Goal: Information Seeking & Learning: Learn about a topic

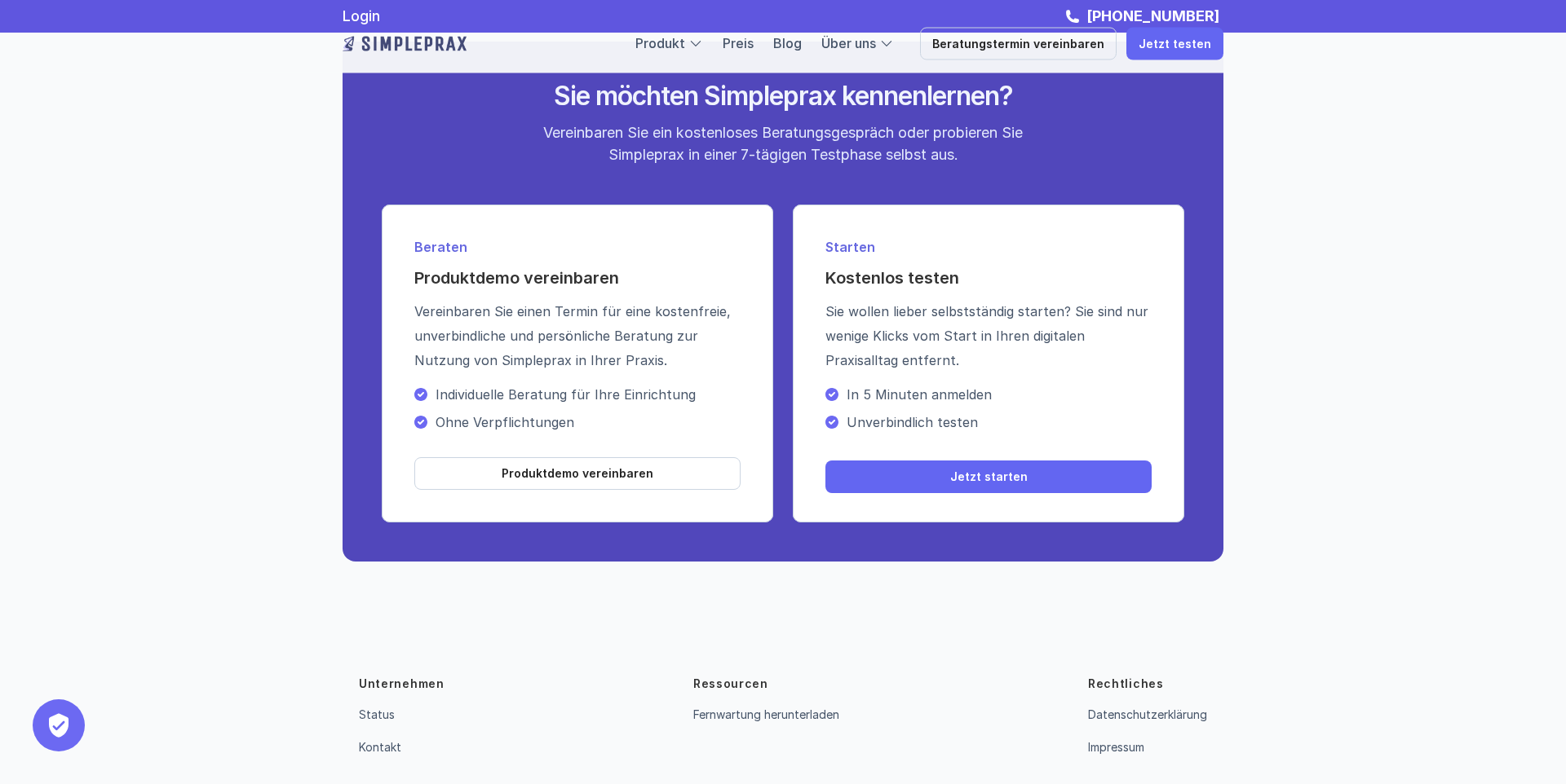
scroll to position [5691, 0]
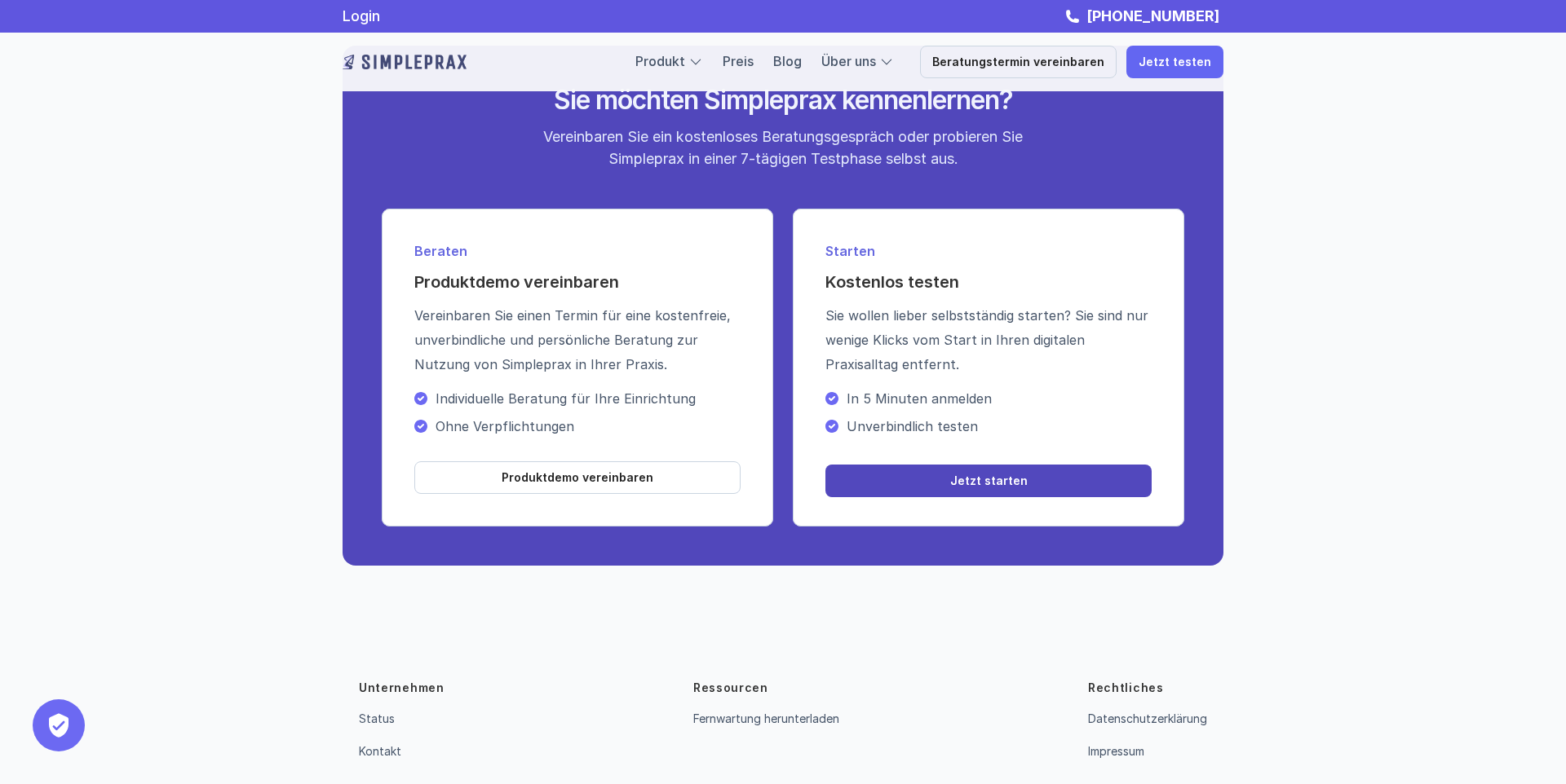
click at [960, 476] on link "Jetzt starten" at bounding box center [988, 481] width 326 height 32
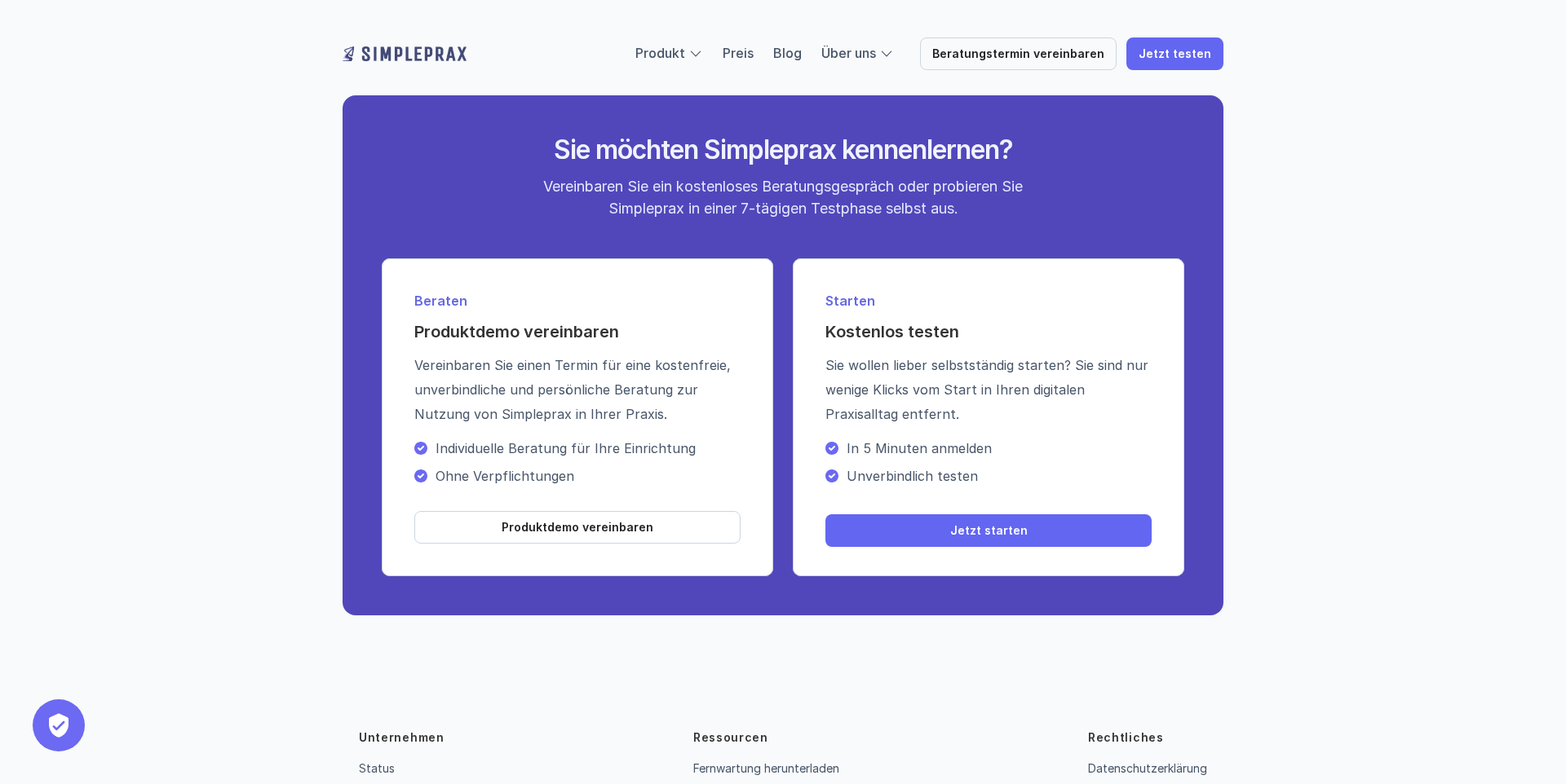
scroll to position [5639, 0]
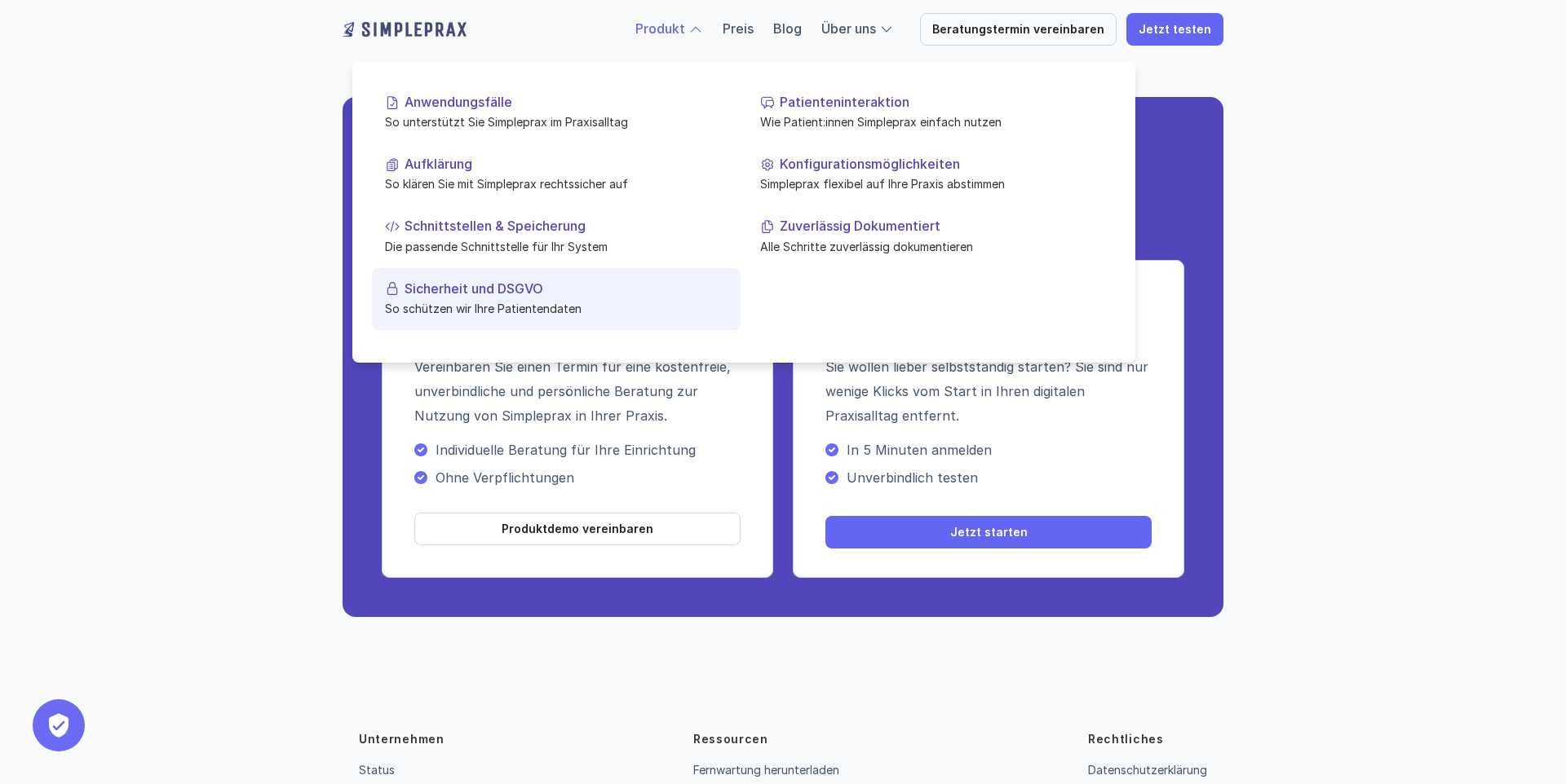
click at [520, 296] on p "Sicherheit und DSGVO" at bounding box center [566, 288] width 323 height 15
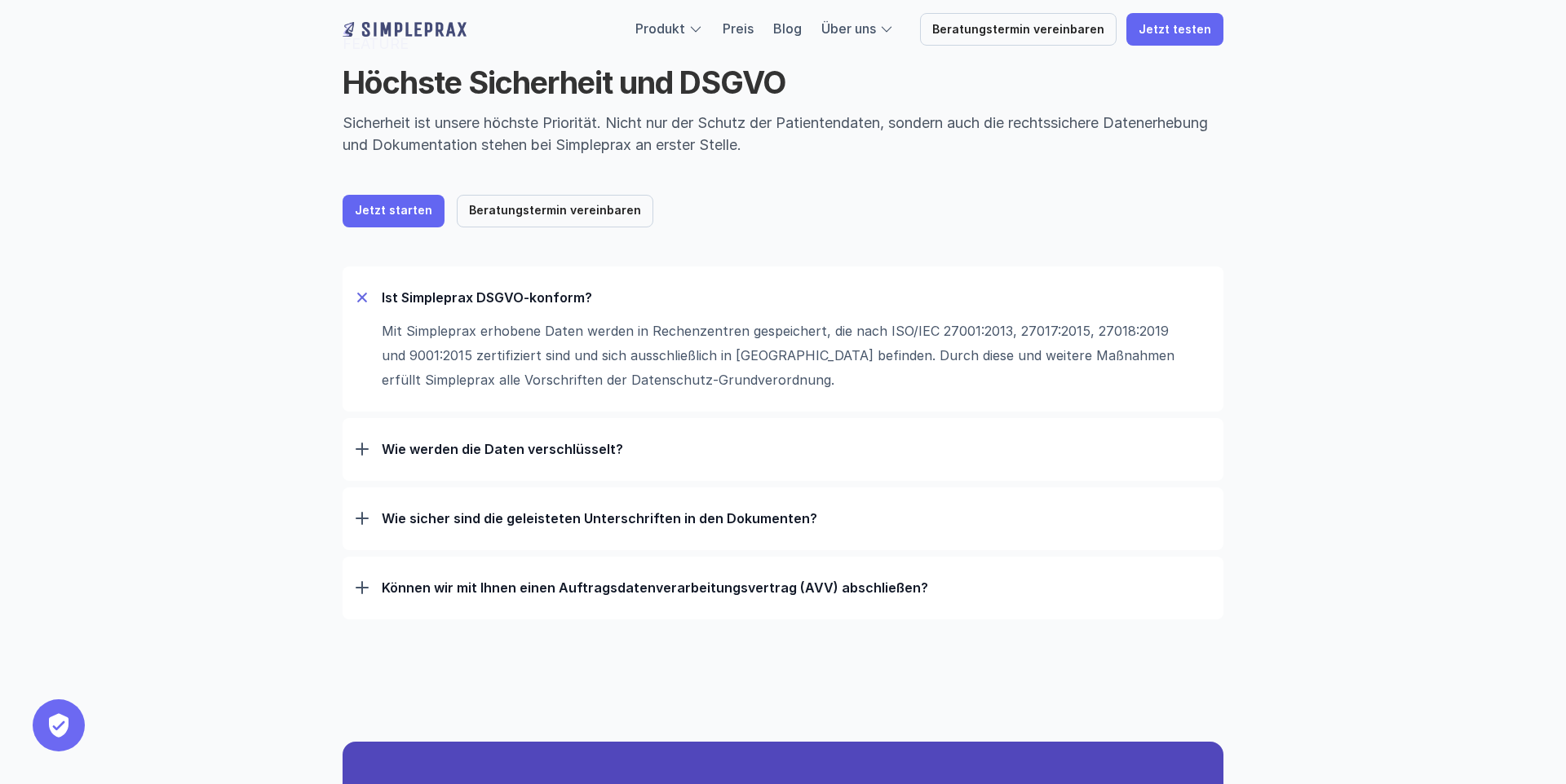
scroll to position [146, 0]
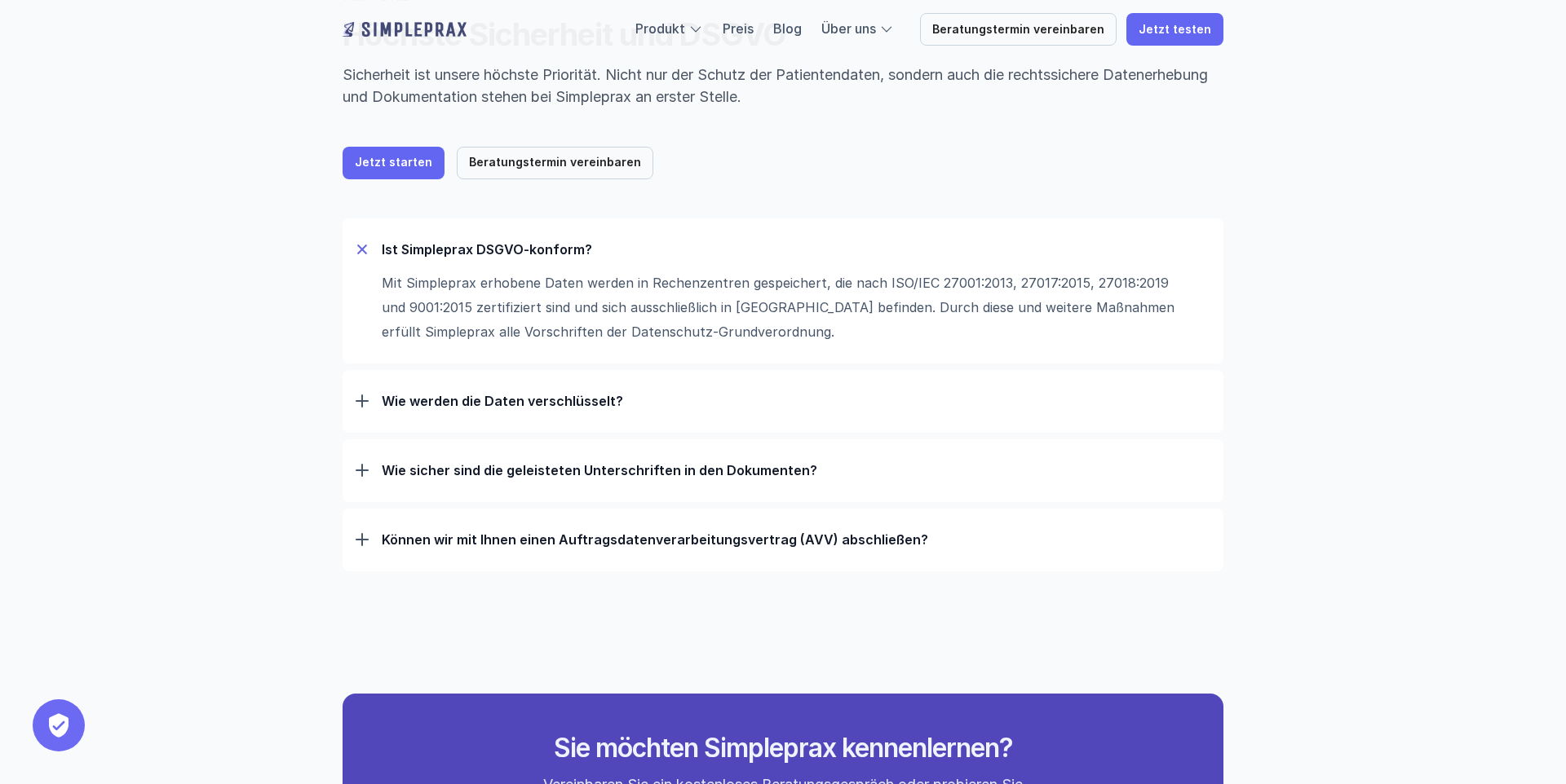
click at [613, 460] on div "Wie sicher sind die geleisteten Unterschriften in den Dokumenten?" at bounding box center [783, 470] width 854 height 43
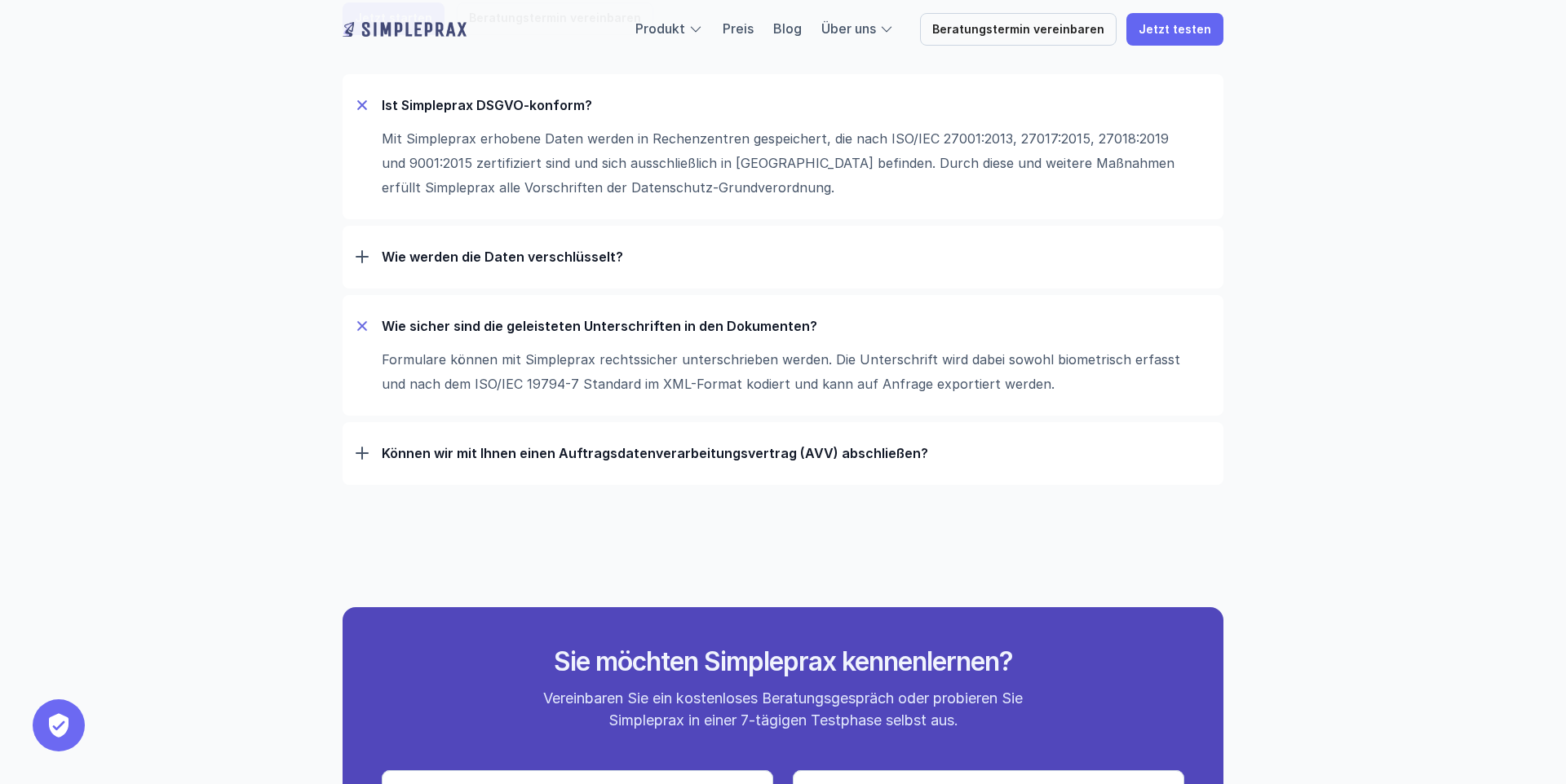
scroll to position [294, 0]
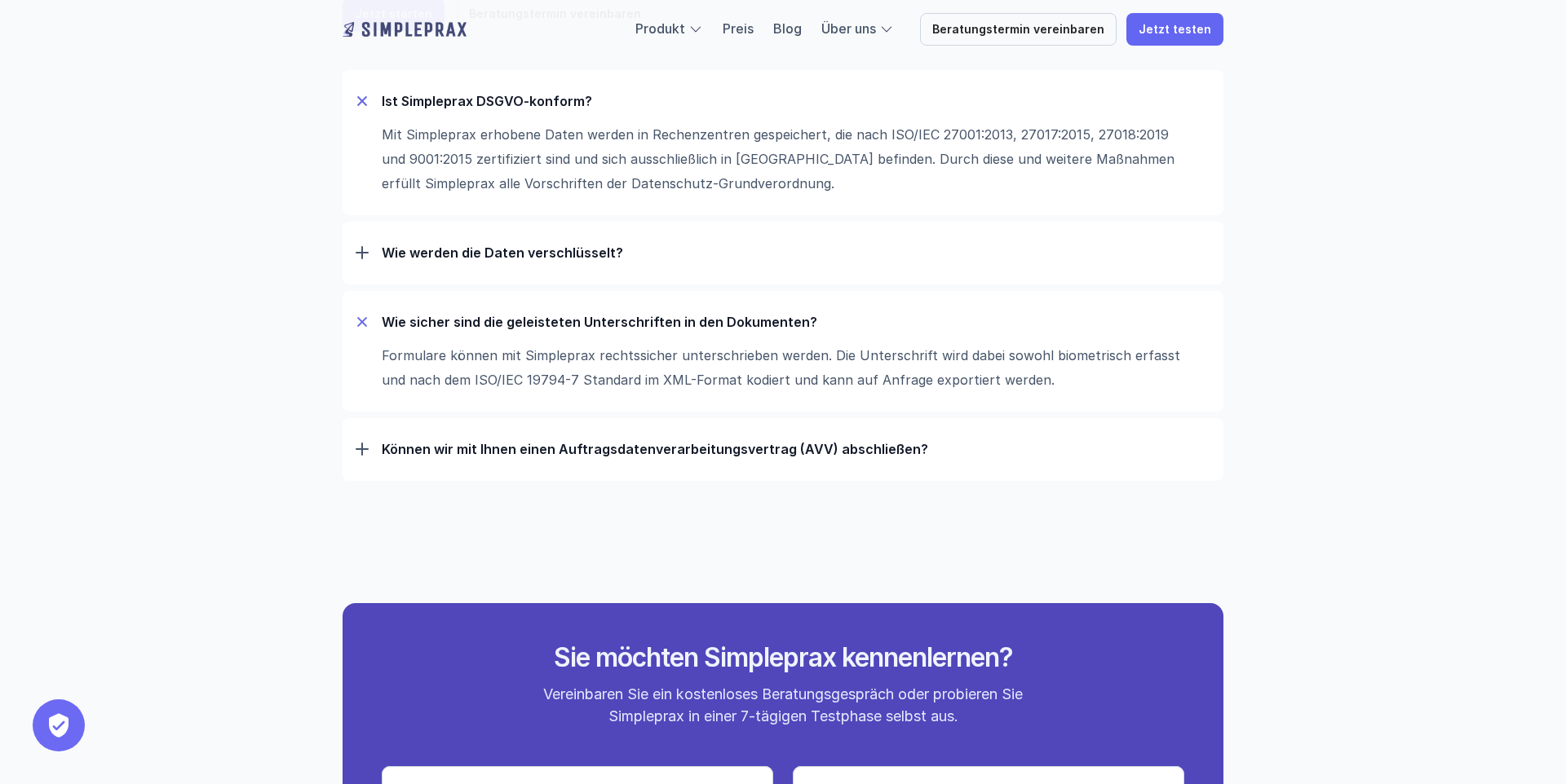
click at [464, 376] on p "Formulare können mit Simpleprax rechtssicher unterschrieben werden. Die Untersc…" at bounding box center [788, 367] width 813 height 49
drag, startPoint x: 438, startPoint y: 380, endPoint x: 586, endPoint y: 374, distance: 148.1
click at [586, 374] on p "Formulare können mit Simpleprax rechtssicher unterschrieben werden. Die Untersc…" at bounding box center [788, 367] width 813 height 49
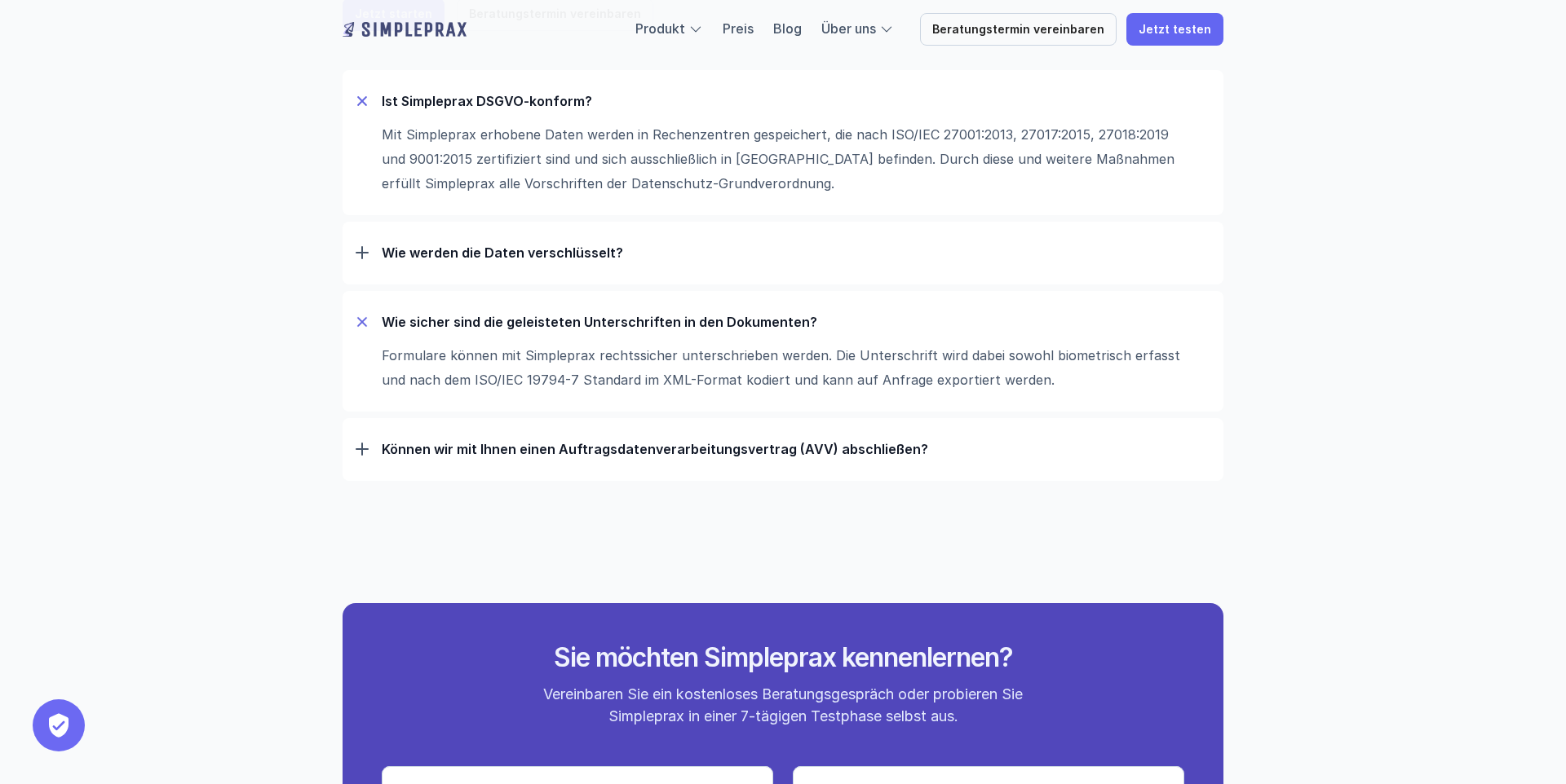
click at [611, 374] on p "Formulare können mit Simpleprax rechtssicher unterschrieben werden. Die Untersc…" at bounding box center [788, 367] width 813 height 49
click at [613, 374] on p "Formulare können mit Simpleprax rechtssicher unterschrieben werden. Die Untersc…" at bounding box center [788, 367] width 813 height 49
drag, startPoint x: 444, startPoint y: 360, endPoint x: 657, endPoint y: 397, distance: 216.2
click at [657, 397] on div "Wie sicher sind die geleisteten Unterschriften in den Dokumenten? Formulare kön…" at bounding box center [783, 351] width 881 height 121
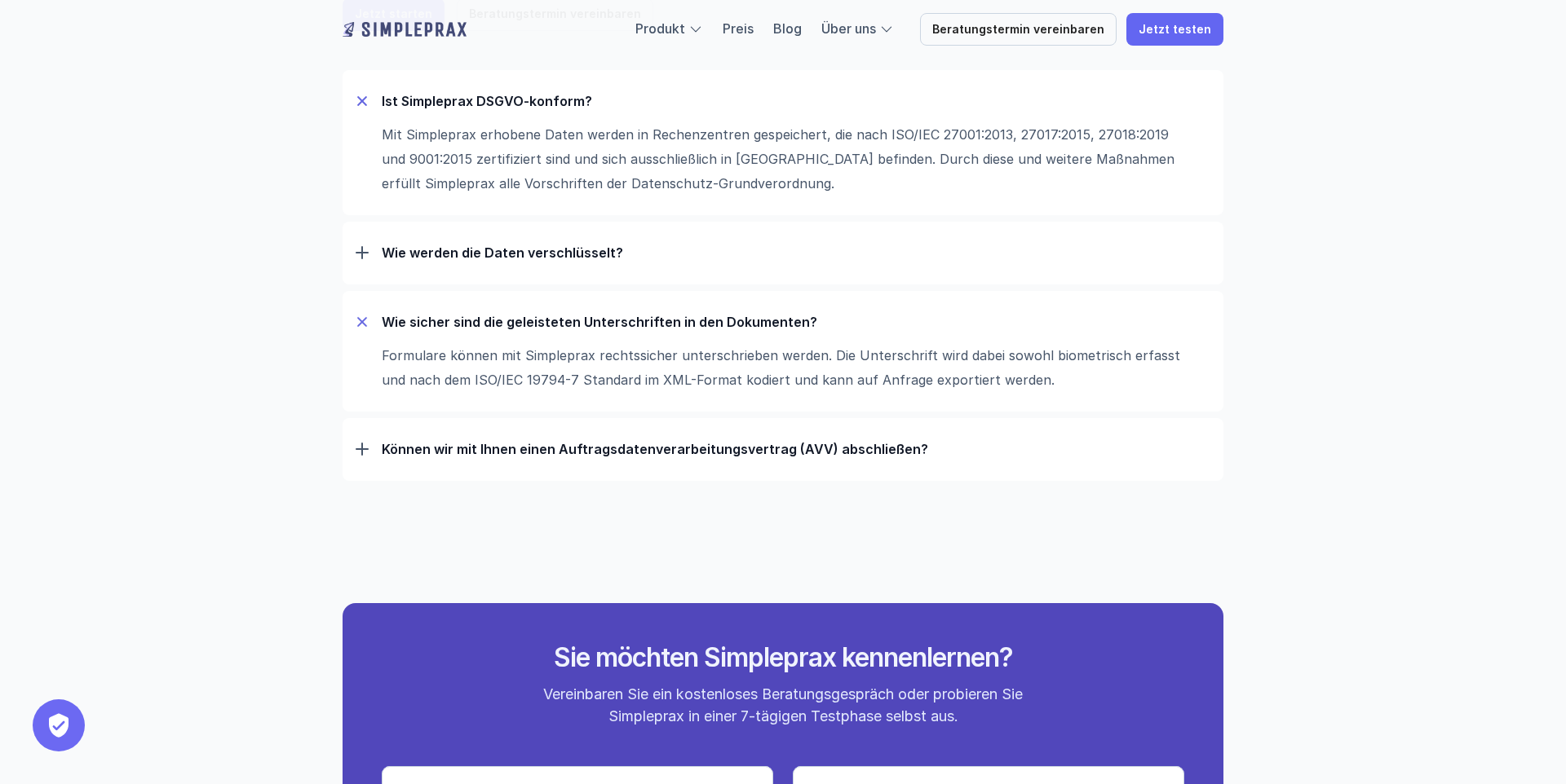
click at [544, 463] on div "Können wir mit Ihnen einen Auftrags­daten­verarbeitungs­vertrag (AVV) abschließ…" at bounding box center [783, 450] width 854 height 43
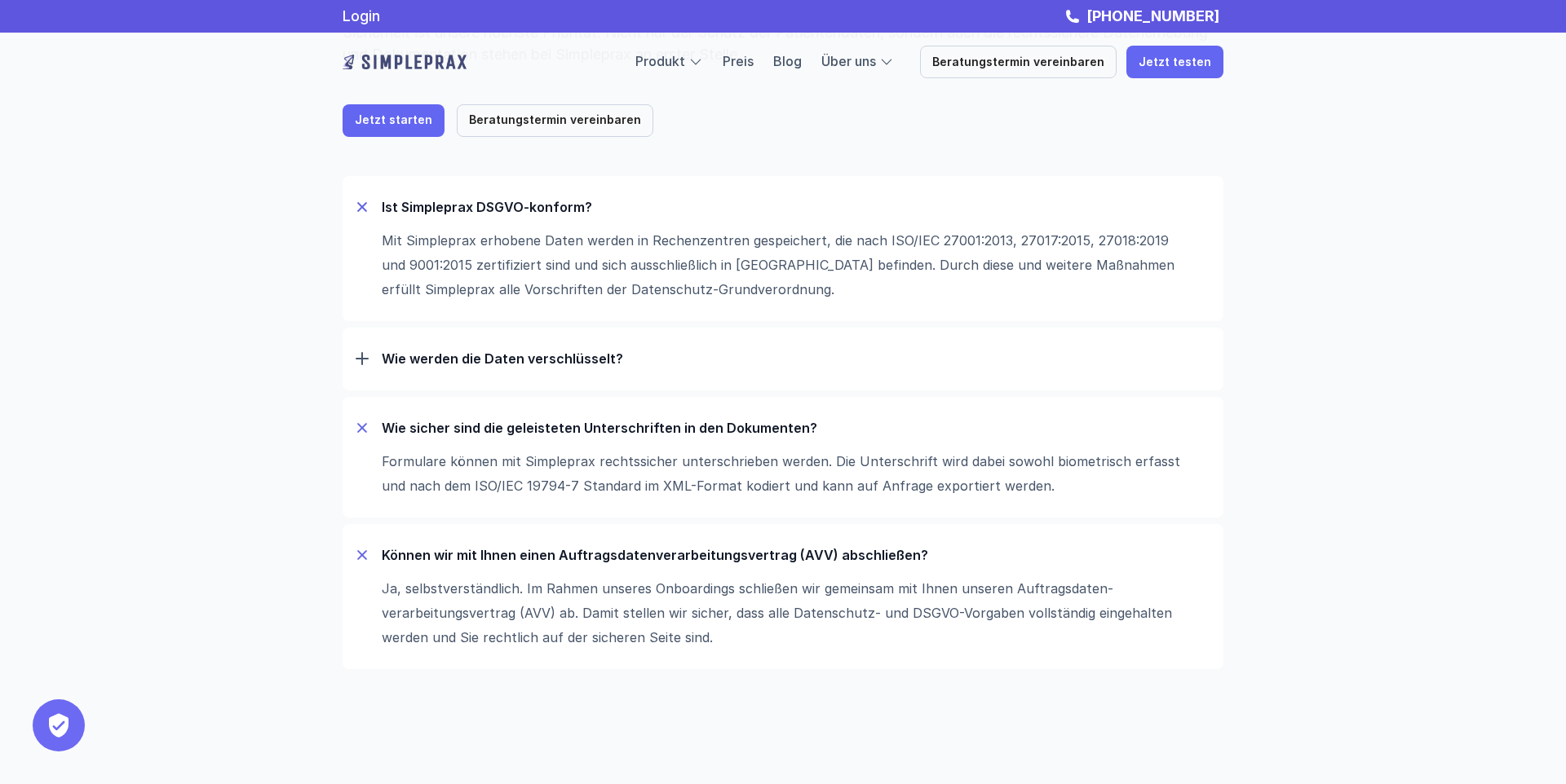
scroll to position [169, 0]
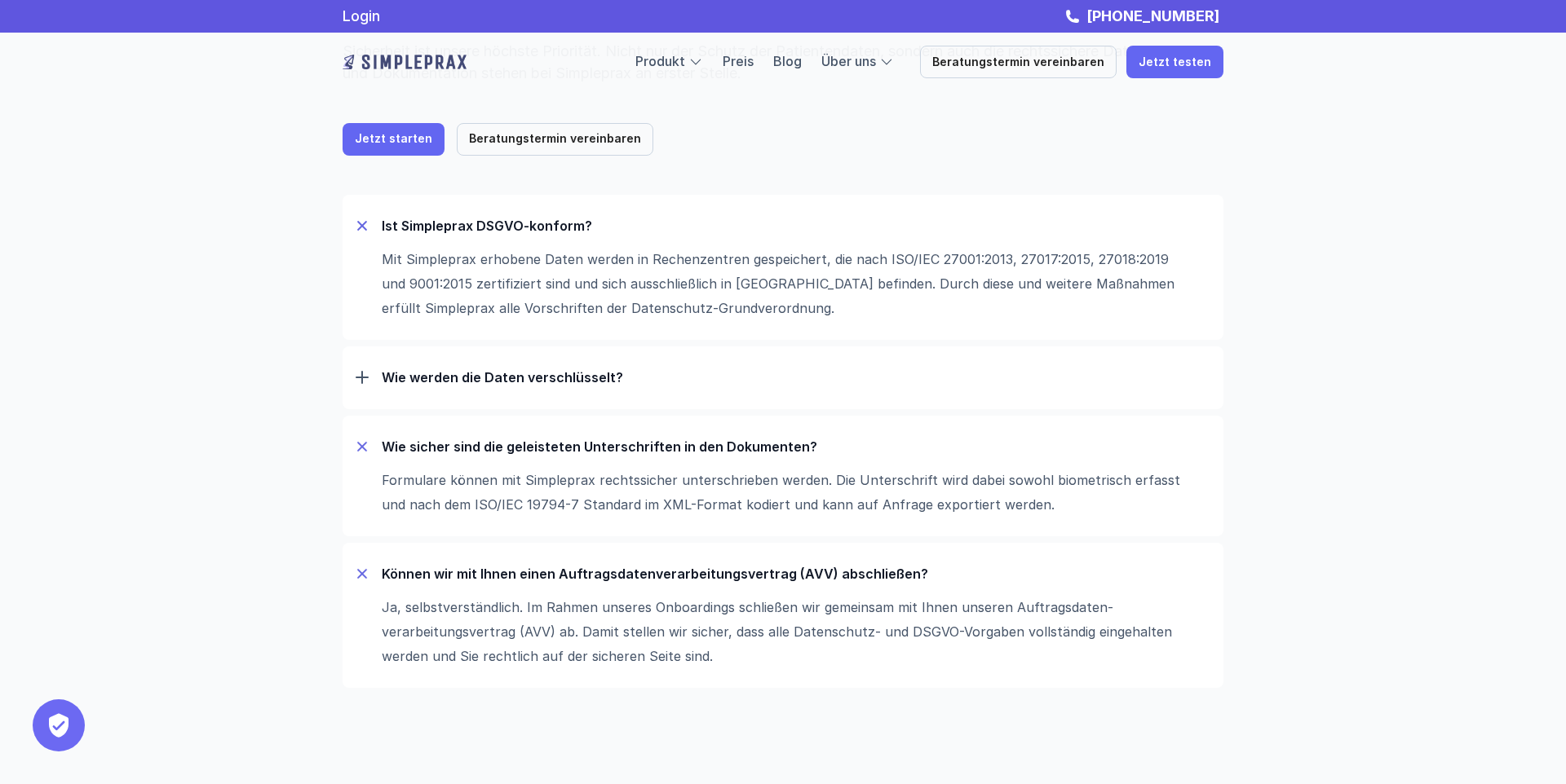
click at [506, 367] on div "Wie werden die Daten verschlüsselt?" at bounding box center [783, 378] width 854 height 43
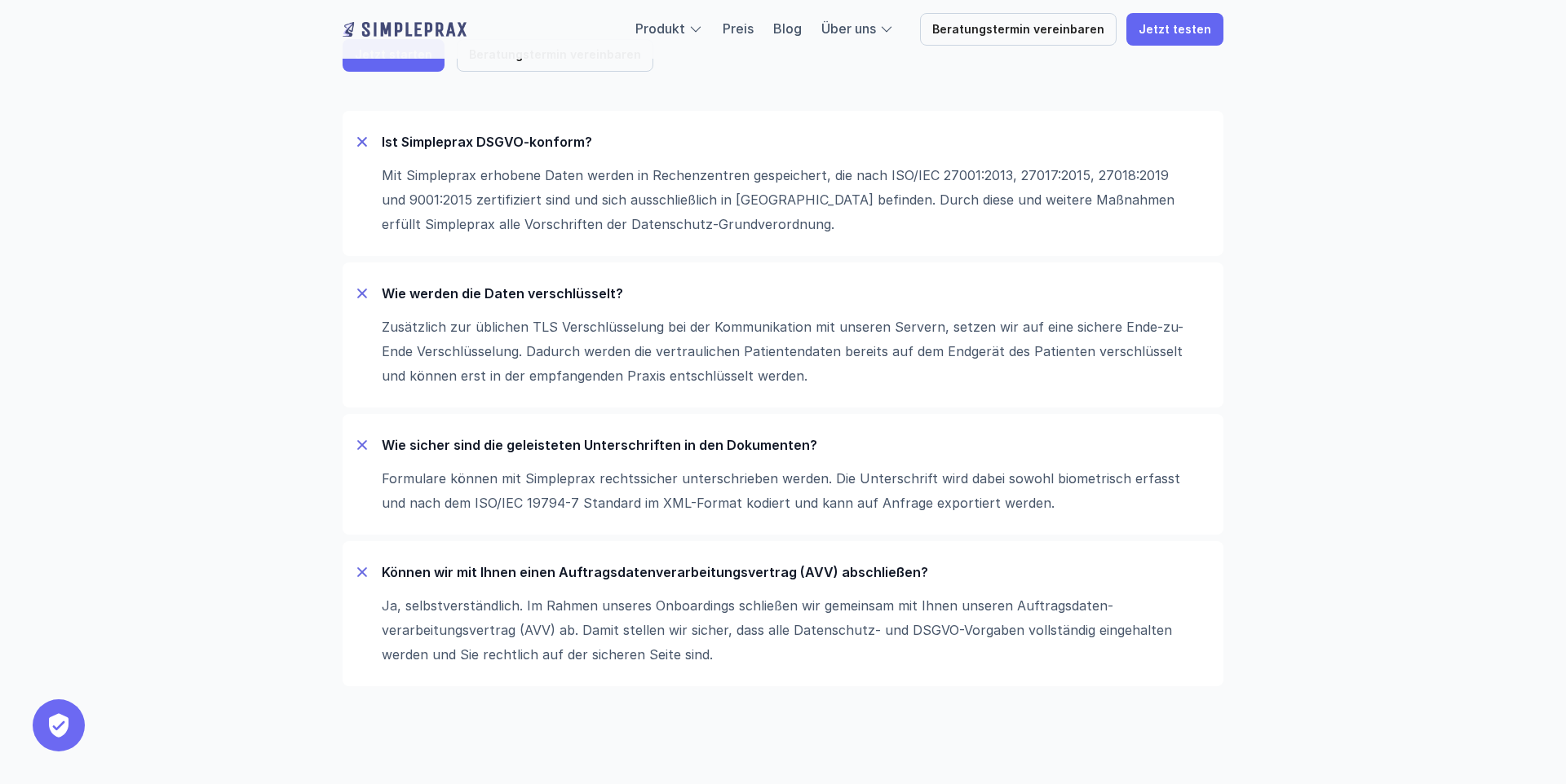
scroll to position [257, 0]
